Goal: Navigation & Orientation: Find specific page/section

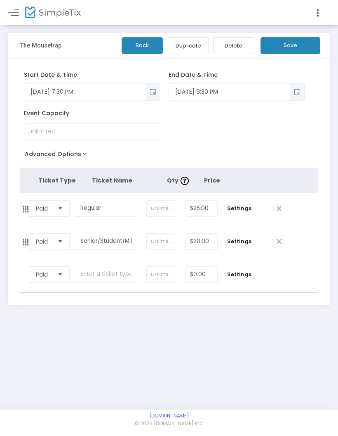
click at [18, 12] on span at bounding box center [13, 12] width 11 height 0
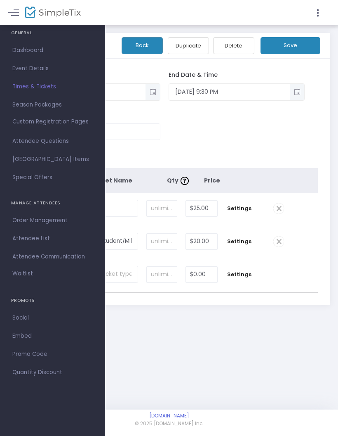
click at [32, 88] on span "Times & Tickets" at bounding box center [52, 86] width 80 height 11
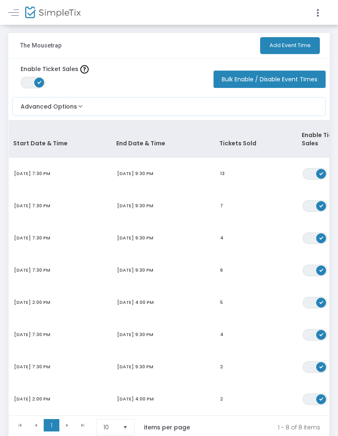
click at [51, 161] on td "[DATE] 7:30 PM" at bounding box center [60, 174] width 103 height 32
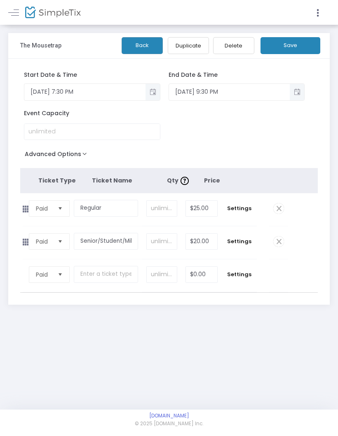
click at [17, 10] on link at bounding box center [13, 12] width 11 height 11
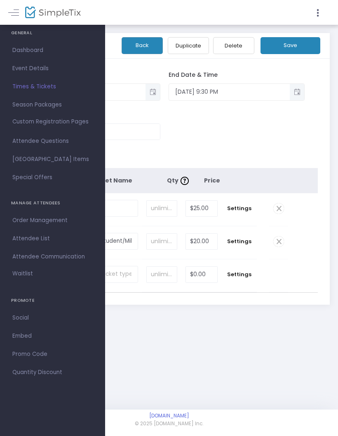
click at [47, 47] on span "Dashboard" at bounding box center [52, 50] width 80 height 11
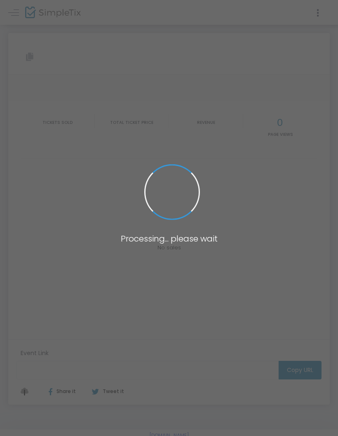
type input "[URL][DOMAIN_NAME]"
